Goal: Task Accomplishment & Management: Manage account settings

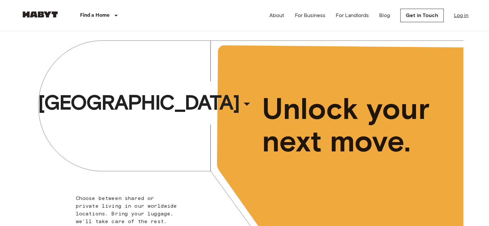
click at [464, 16] on link "Log in" at bounding box center [461, 16] width 14 height 8
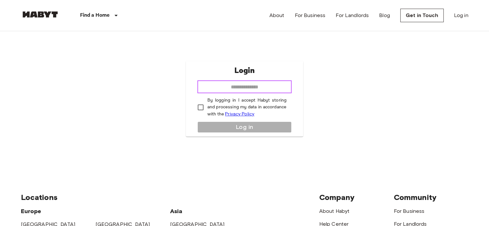
click at [263, 88] on input "email" at bounding box center [245, 86] width 94 height 13
type input "**********"
click at [267, 105] on p "By logging in I accept Habyt storing and processing my data in accordance with …" at bounding box center [247, 107] width 79 height 21
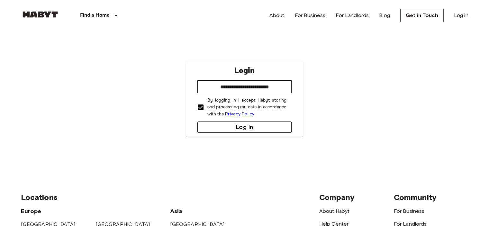
click at [261, 127] on button "Log in" at bounding box center [245, 127] width 94 height 11
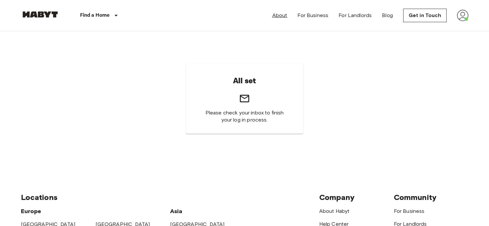
click at [284, 18] on link "About" at bounding box center [280, 16] width 15 height 8
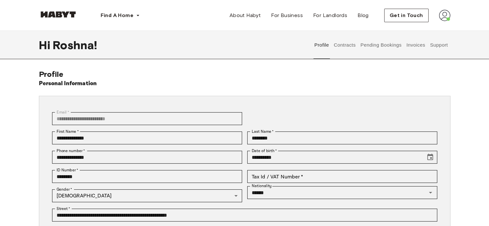
click at [345, 43] on button "Contracts" at bounding box center [344, 45] width 23 height 28
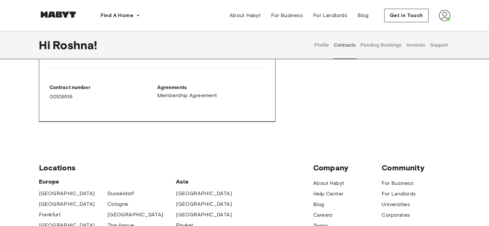
scroll to position [450, 0]
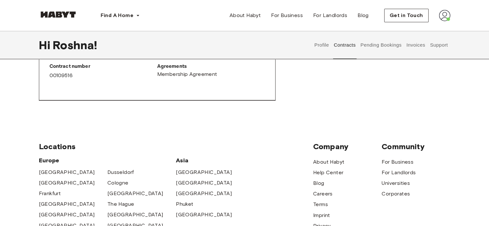
click at [351, 46] on button "Contracts" at bounding box center [344, 45] width 23 height 28
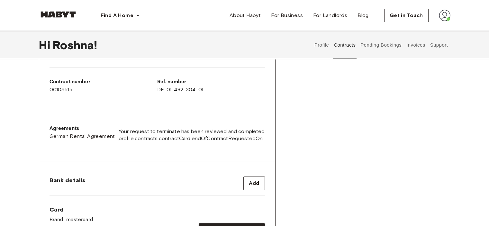
scroll to position [153, 0]
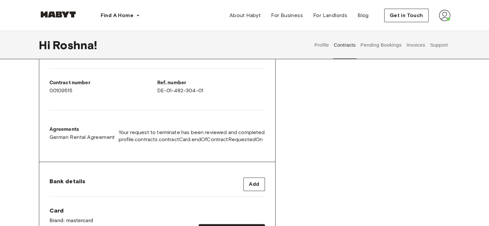
click at [315, 107] on div "Rent contract - 00109515 Terminated ▲ ▲ Your Stay BERLIN , Rummelsburg Fischers…" at bounding box center [245, 102] width 412 height 353
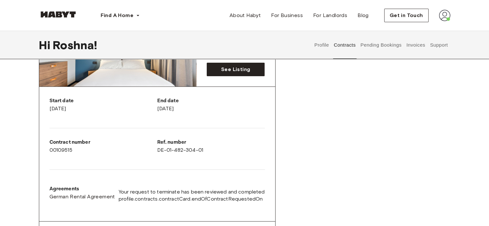
scroll to position [93, 0]
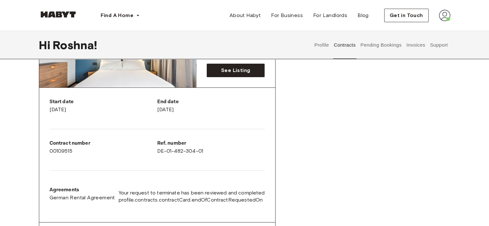
click at [373, 40] on button "Pending Bookings" at bounding box center [381, 45] width 43 height 28
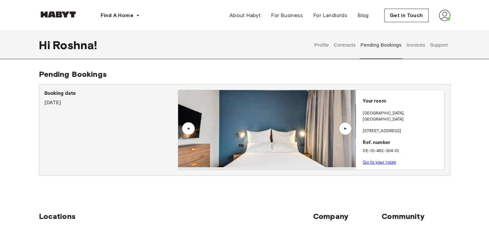
click at [413, 50] on button "Invoices" at bounding box center [416, 45] width 20 height 28
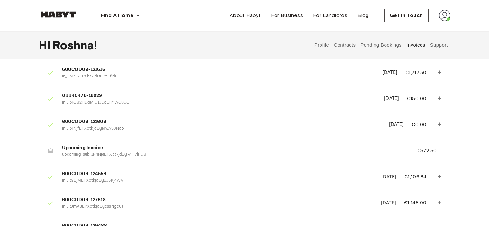
scroll to position [24, 0]
click at [356, 45] on div "Profile Contracts Pending Bookings Invoices Support" at bounding box center [381, 45] width 138 height 28
click at [345, 44] on button "Contracts" at bounding box center [344, 45] width 23 height 28
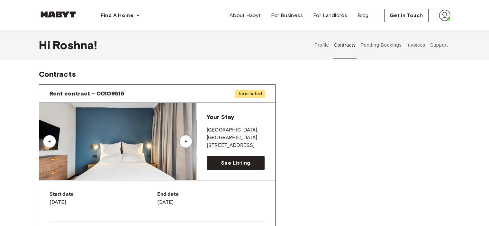
click at [422, 43] on button "Invoices" at bounding box center [416, 45] width 20 height 28
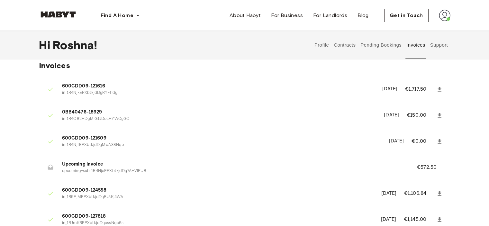
scroll to position [9, 0]
click at [392, 43] on button "Pending Bookings" at bounding box center [381, 45] width 43 height 28
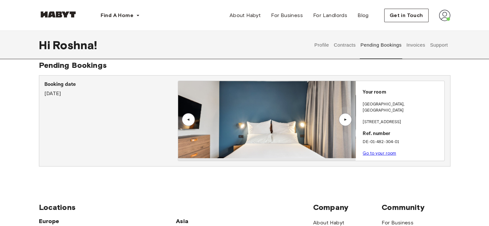
click at [352, 45] on button "Contracts" at bounding box center [344, 45] width 23 height 28
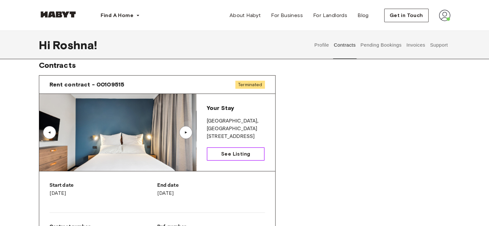
click at [217, 152] on link "See Listing" at bounding box center [236, 154] width 58 height 14
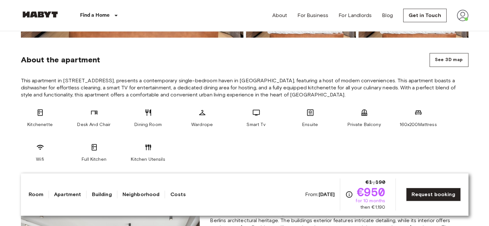
scroll to position [225, 0]
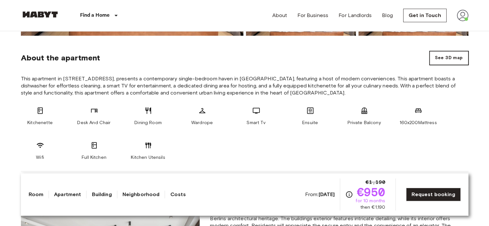
click at [445, 59] on button "See 3D map" at bounding box center [449, 58] width 39 height 14
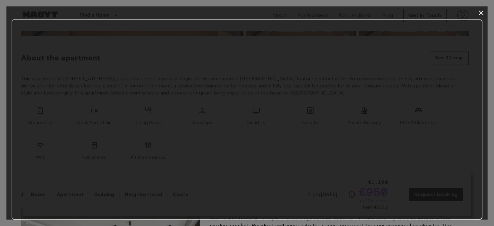
click at [481, 13] on icon "button" at bounding box center [481, 13] width 5 height 5
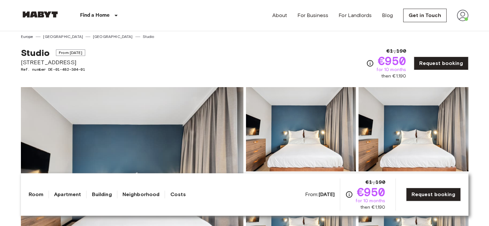
scroll to position [0, 0]
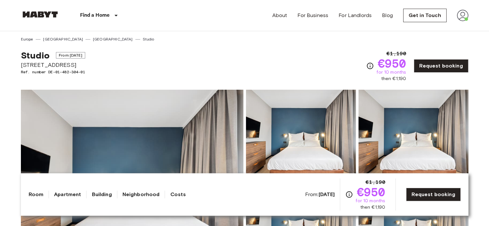
click at [93, 39] on link "[GEOGRAPHIC_DATA]" at bounding box center [113, 39] width 40 height 6
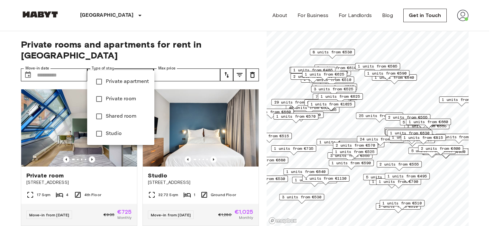
click at [113, 133] on span "Studio" at bounding box center [127, 134] width 43 height 8
type input "******"
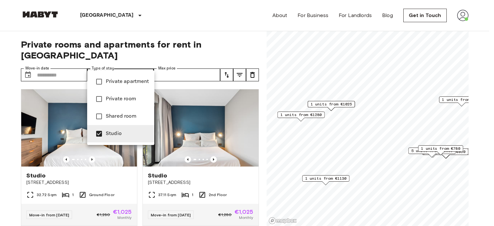
click at [239, 38] on div at bounding box center [247, 113] width 494 height 226
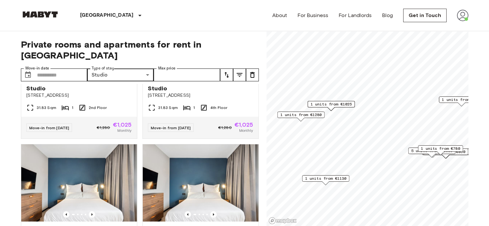
scroll to position [257, 0]
